Goal: Information Seeking & Learning: Learn about a topic

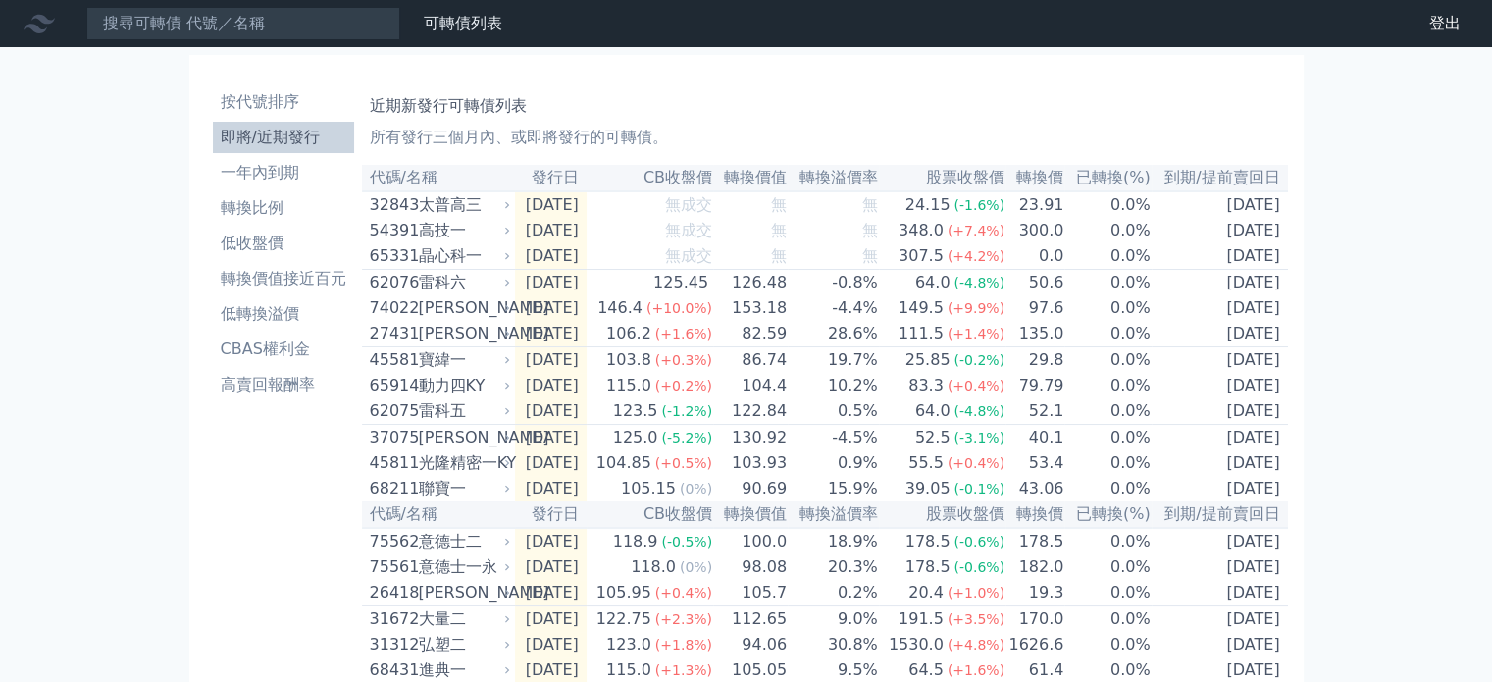
click at [453, 262] on div "晶心科一" at bounding box center [463, 256] width 88 height 24
click at [405, 266] on div "65331" at bounding box center [392, 256] width 44 height 24
click at [927, 262] on div "307.5" at bounding box center [921, 256] width 53 height 24
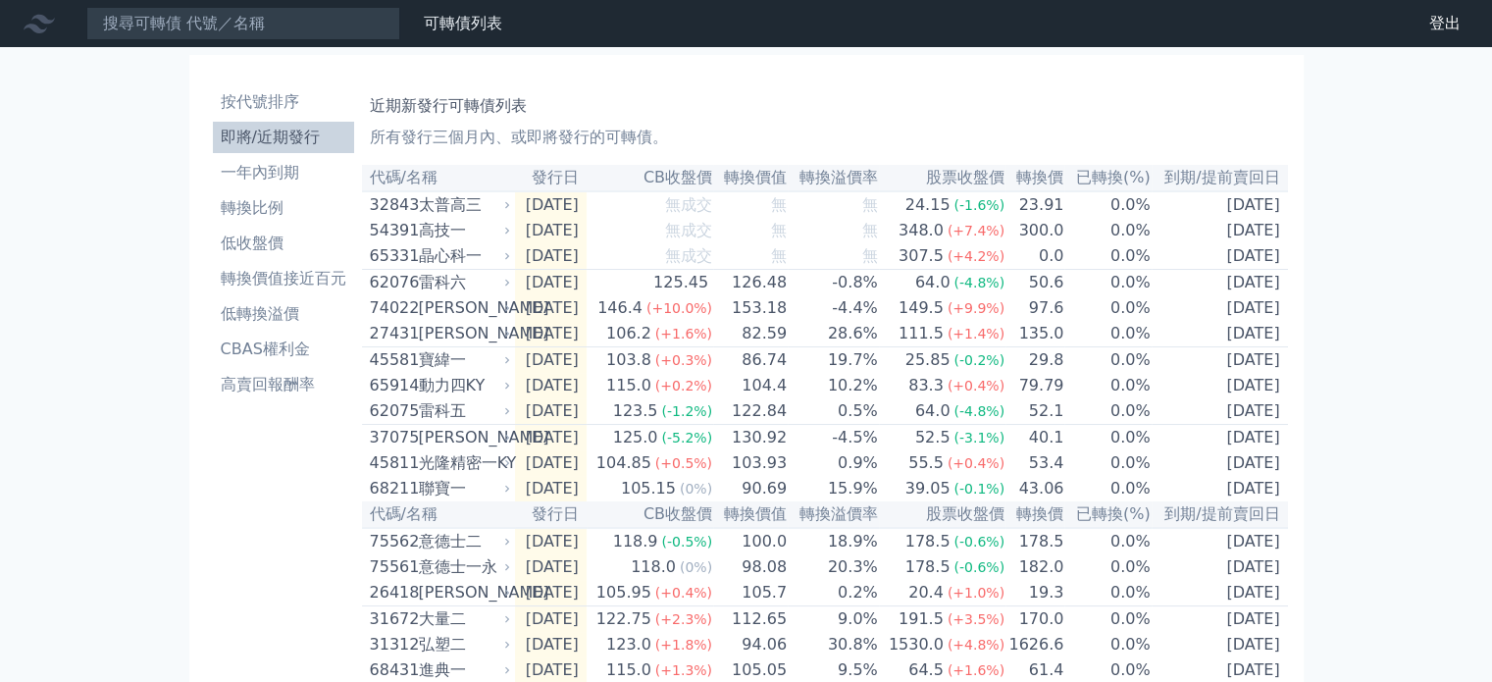
click at [455, 266] on div "晶心科一" at bounding box center [463, 256] width 88 height 24
click at [436, 234] on div "高技一" at bounding box center [463, 231] width 88 height 24
click at [280, 105] on li "按代號排序" at bounding box center [283, 102] width 141 height 24
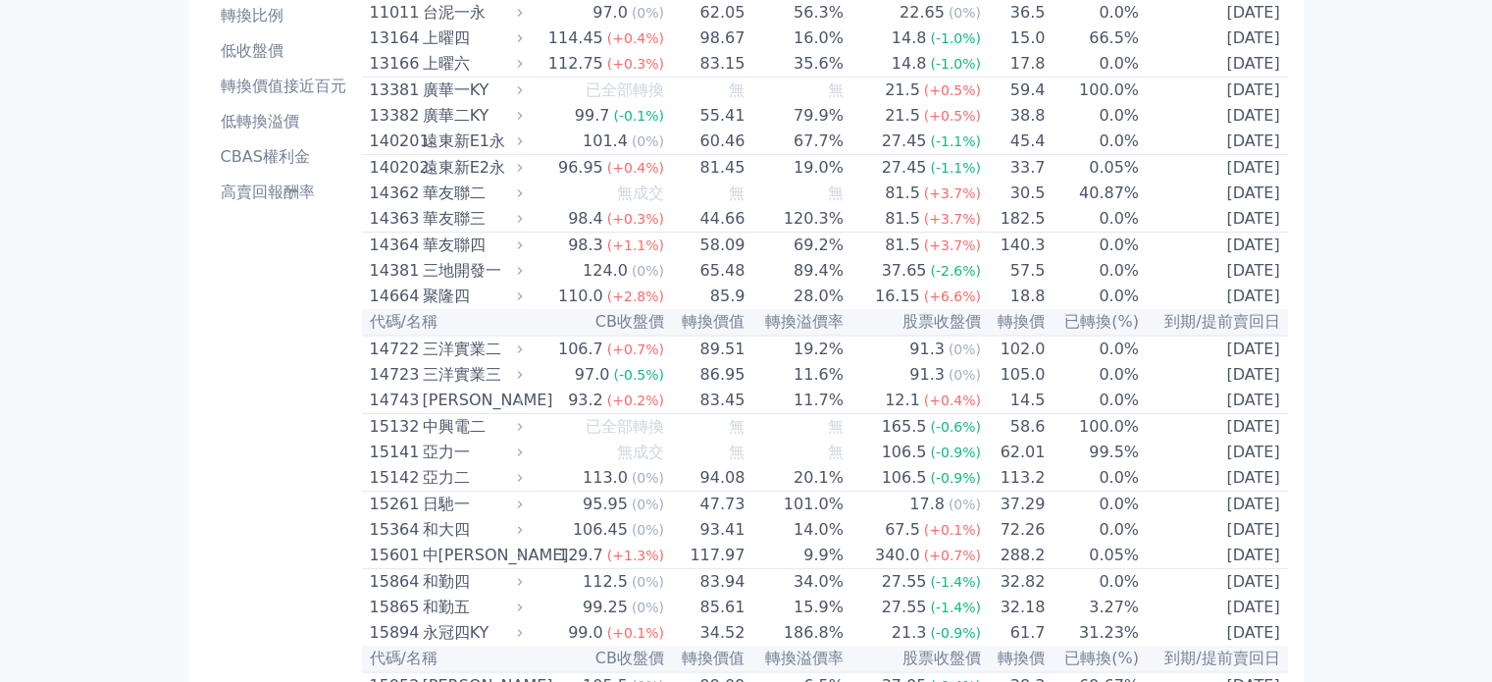
scroll to position [196, 0]
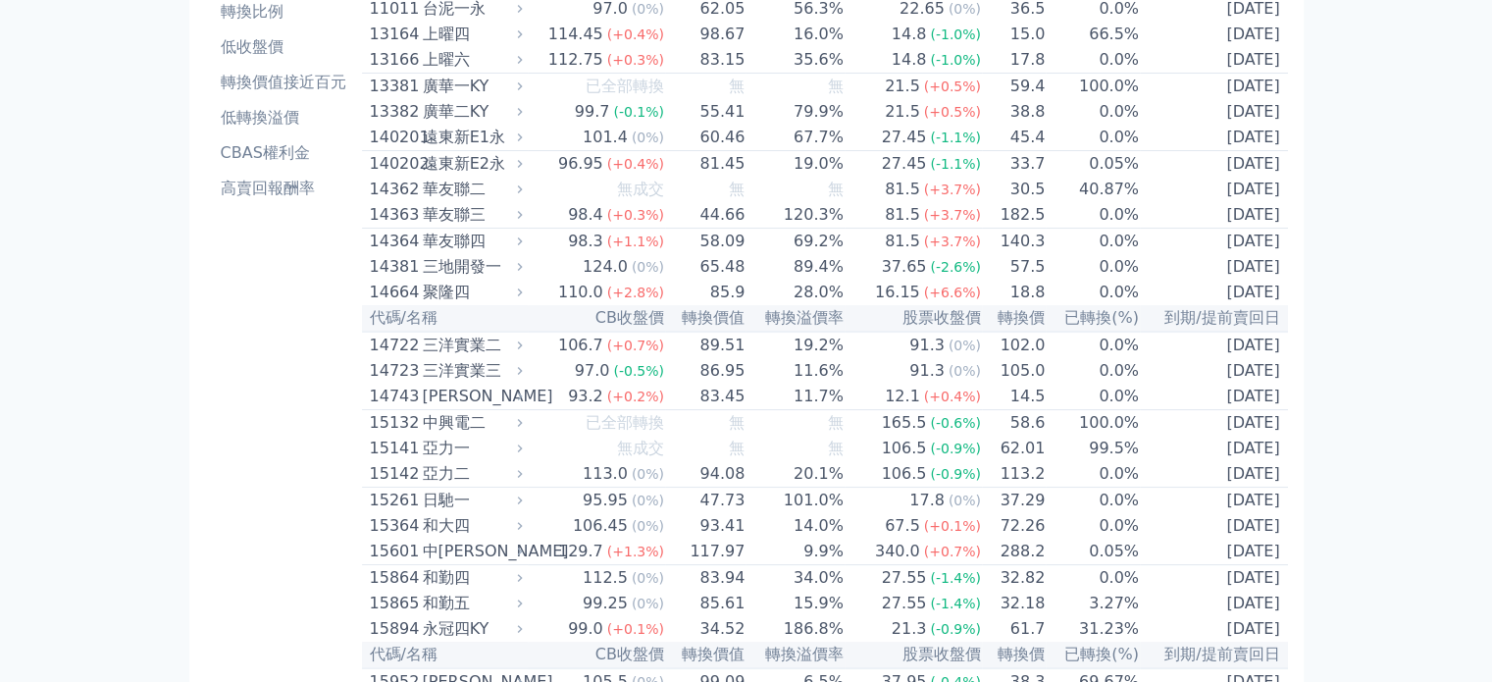
click at [452, 460] on div "亞力一" at bounding box center [471, 449] width 96 height 24
click at [443, 460] on div "亞力一" at bounding box center [471, 449] width 96 height 24
click at [450, 486] on div "亞力二" at bounding box center [471, 474] width 96 height 24
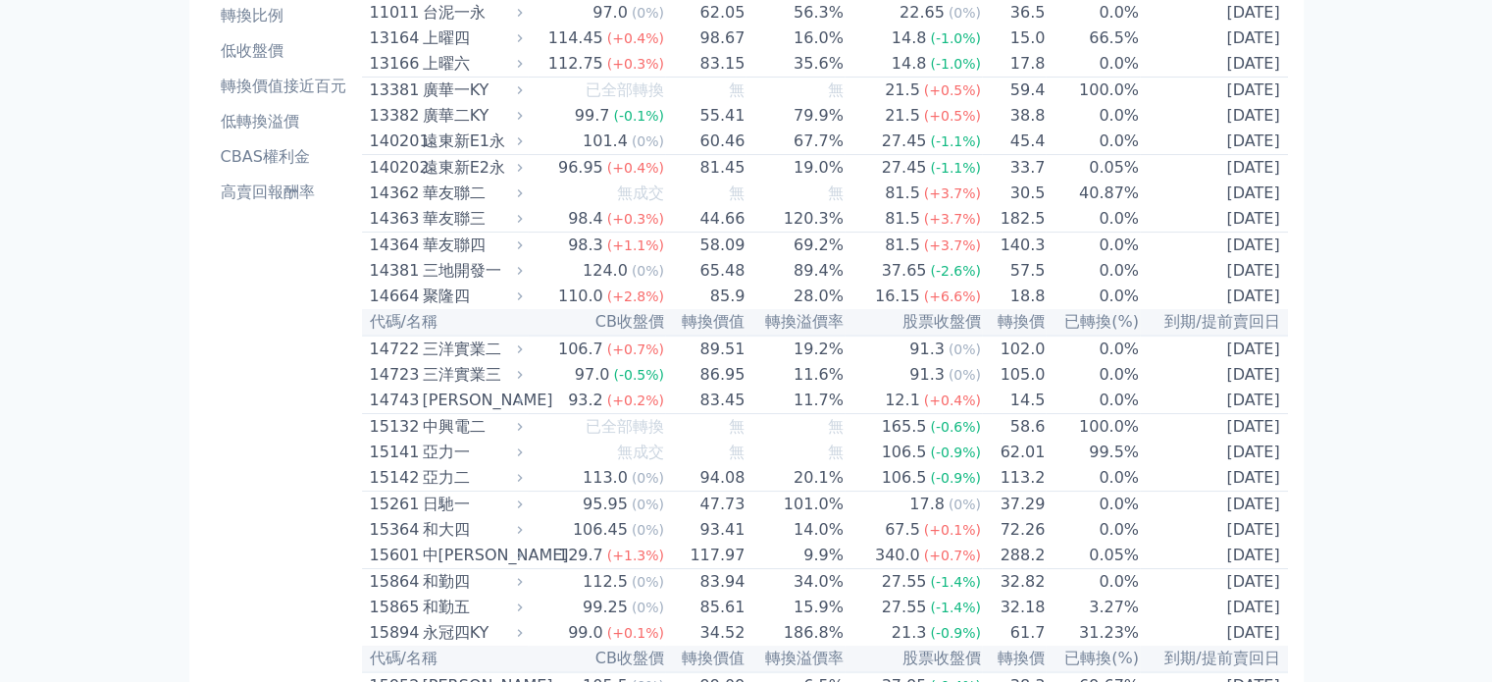
scroll to position [196, 0]
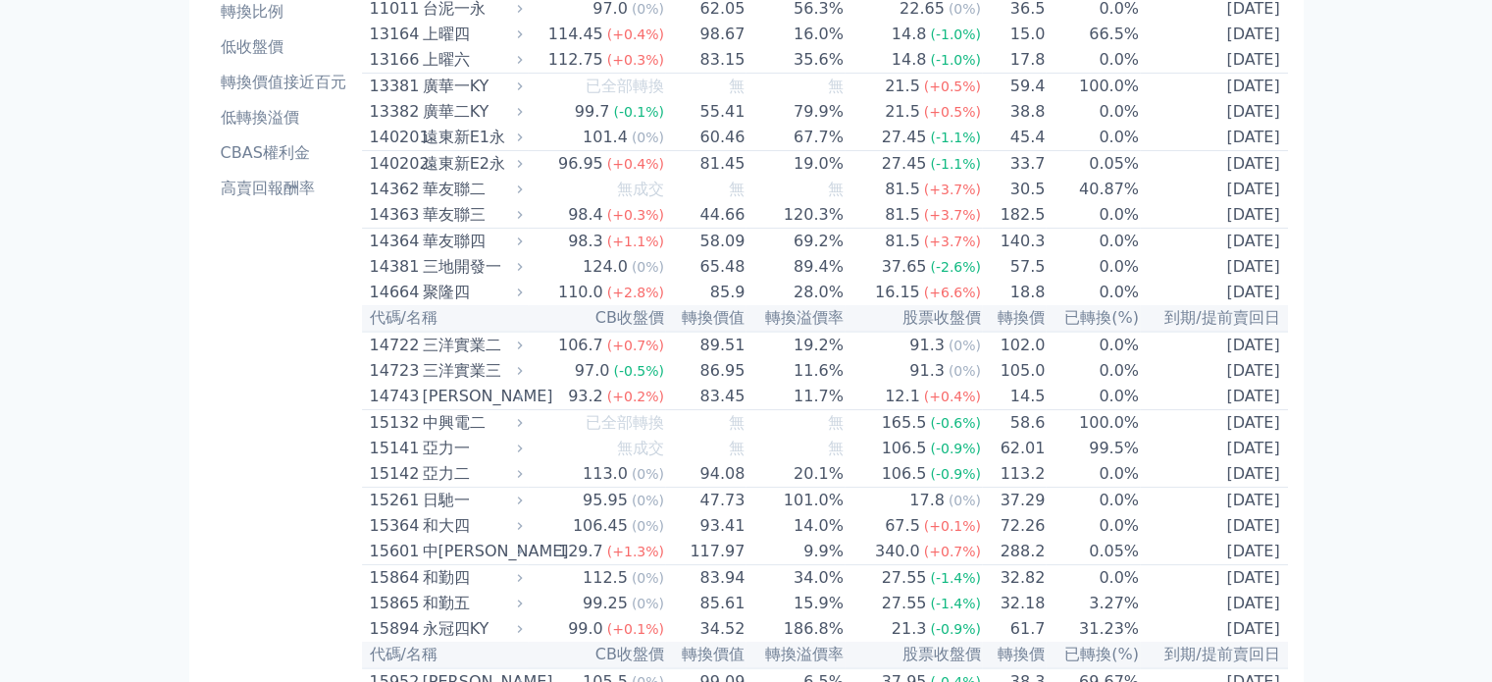
click at [447, 538] on div "和大四" at bounding box center [471, 526] width 96 height 24
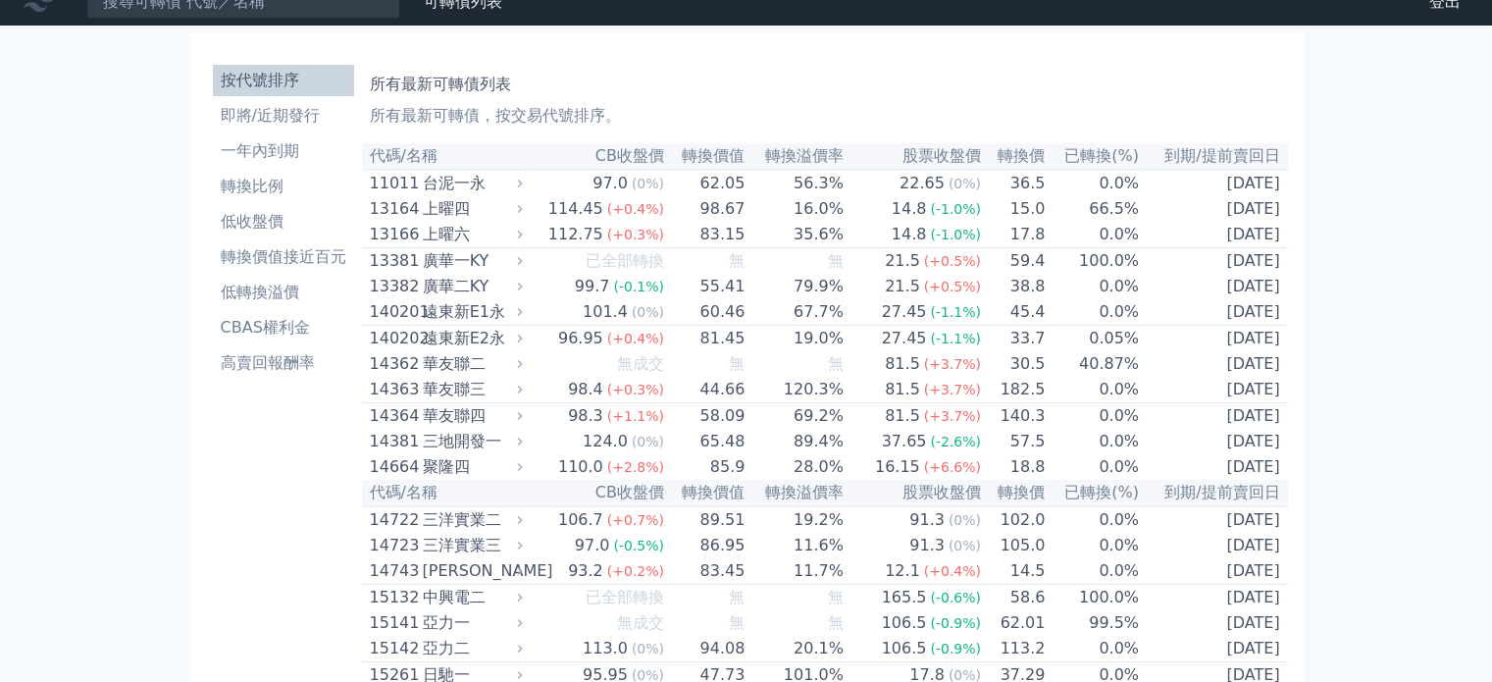
scroll to position [0, 0]
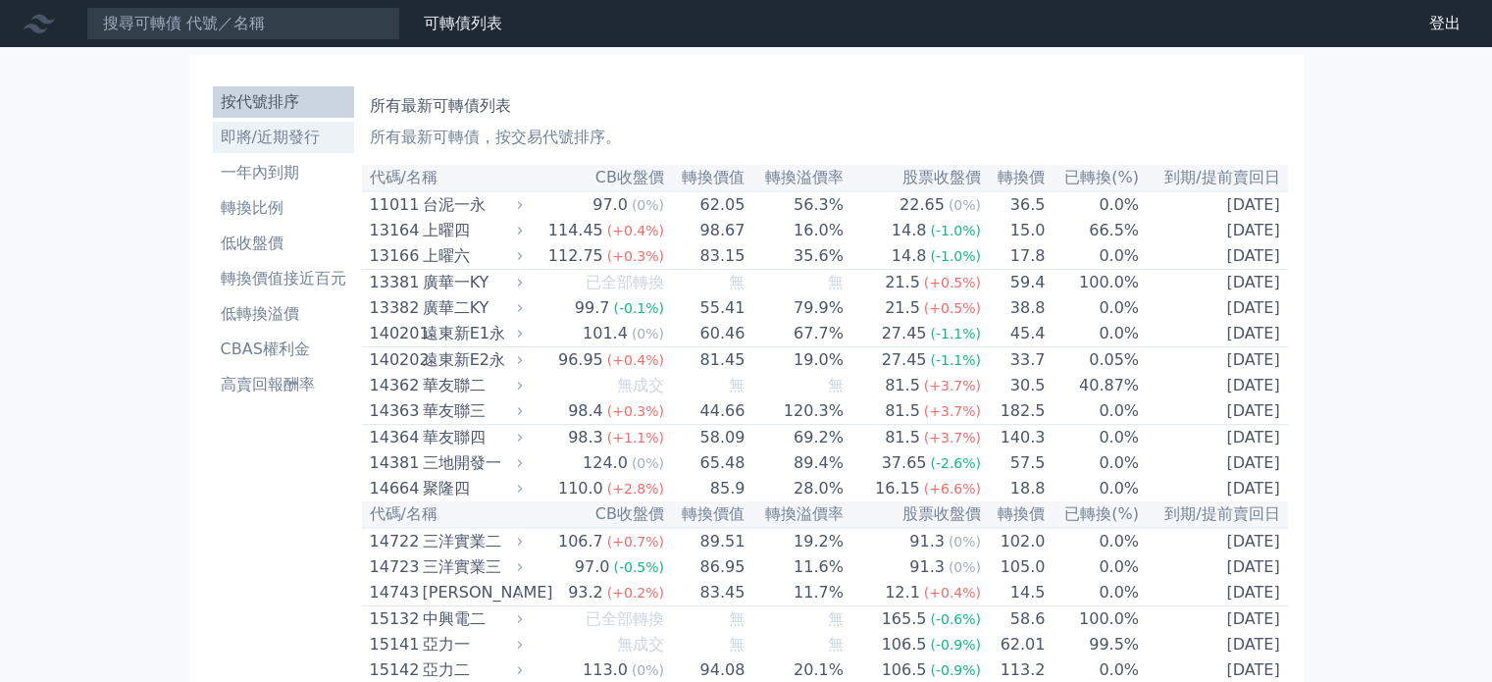
click at [322, 136] on li "即將/近期發行" at bounding box center [283, 138] width 141 height 24
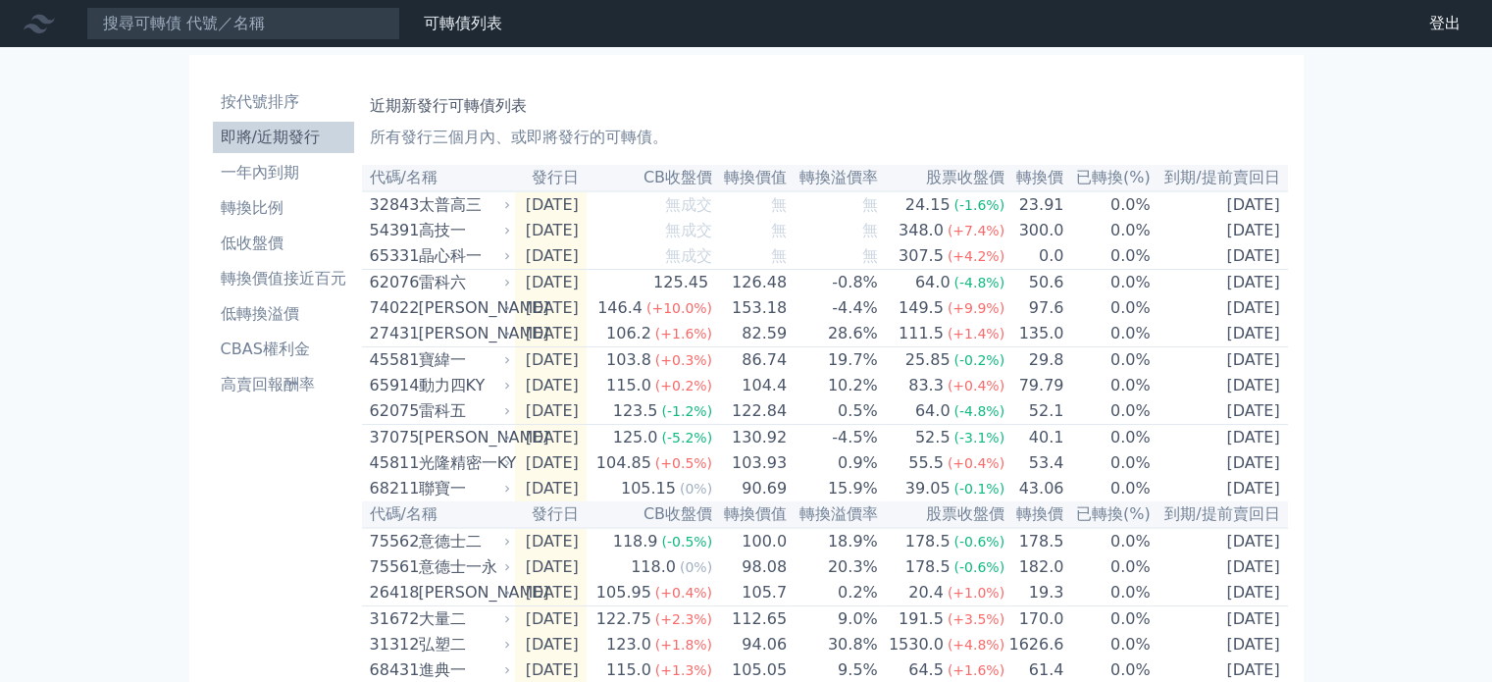
click at [430, 234] on div "高技一" at bounding box center [463, 231] width 88 height 24
click at [401, 234] on div "54391" at bounding box center [392, 231] width 44 height 24
